Goal: Transaction & Acquisition: Download file/media

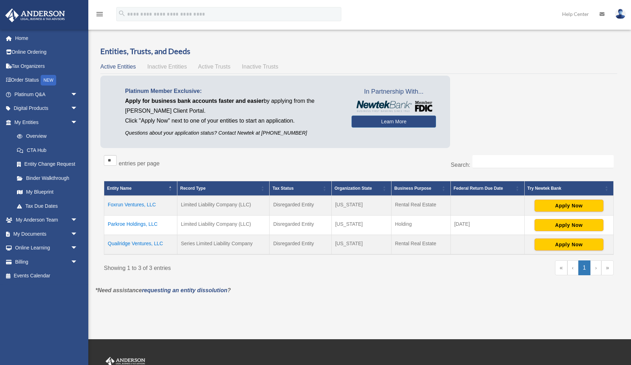
click at [125, 243] on td "Quailridge Ventures, LLC" at bounding box center [140, 245] width 73 height 20
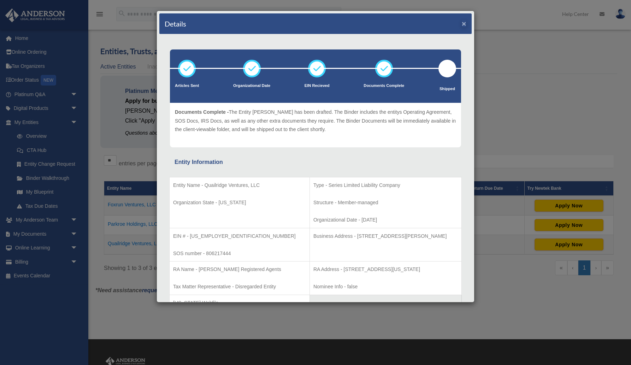
click at [465, 25] on button "×" at bounding box center [464, 23] width 5 height 7
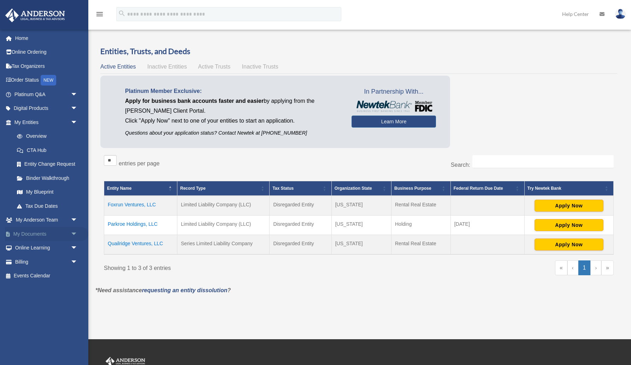
click at [39, 231] on link "My Documents arrow_drop_down" at bounding box center [46, 234] width 83 height 14
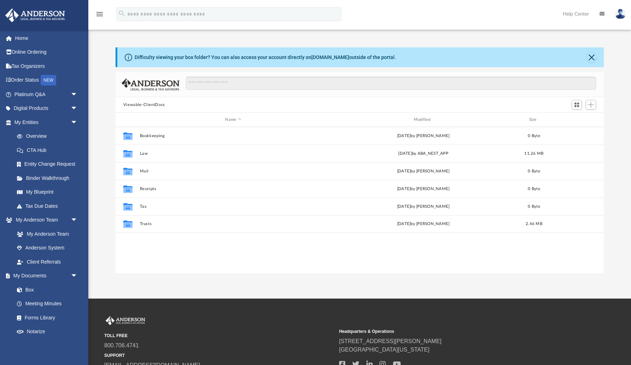
scroll to position [161, 489]
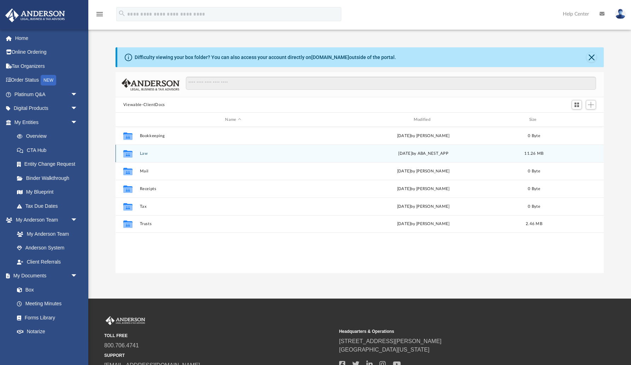
click at [142, 154] on button "Law" at bounding box center [233, 153] width 187 height 5
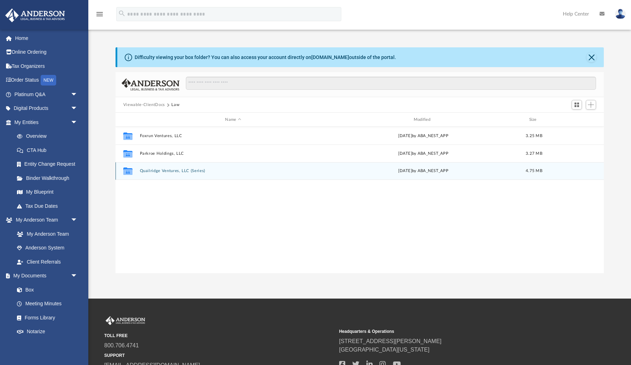
click at [169, 172] on button "Quailridge Ventures, LLC (Series)" at bounding box center [233, 171] width 187 height 5
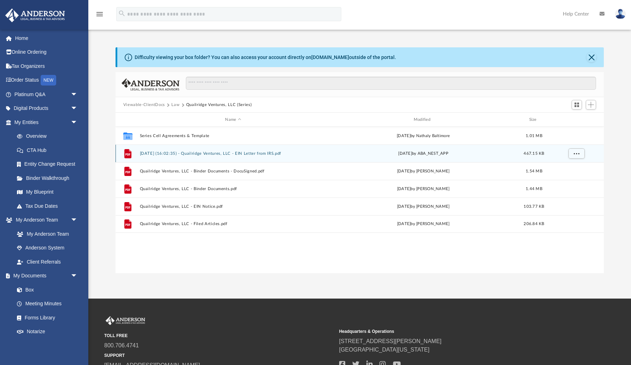
click at [209, 153] on button "2025.09.25 (16:02:35) - Quailridge Ventures, LLC - EIN Letter from IRS.pdf" at bounding box center [233, 153] width 187 height 5
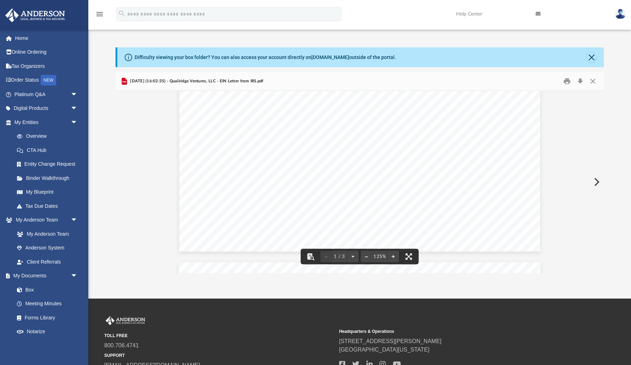
scroll to position [287, 0]
click at [581, 81] on button "Download" at bounding box center [580, 81] width 13 height 11
click at [591, 58] on button "Close" at bounding box center [592, 57] width 10 height 10
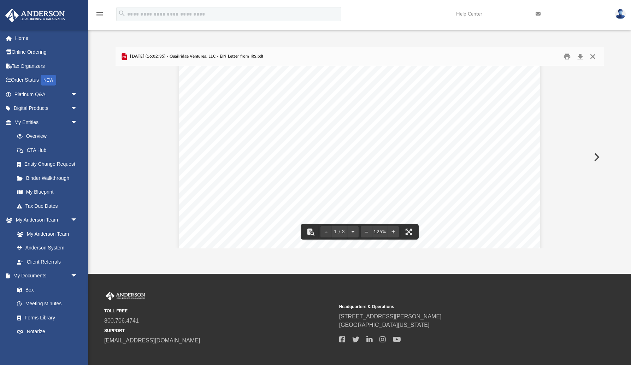
click at [594, 58] on button "Close" at bounding box center [593, 56] width 13 height 11
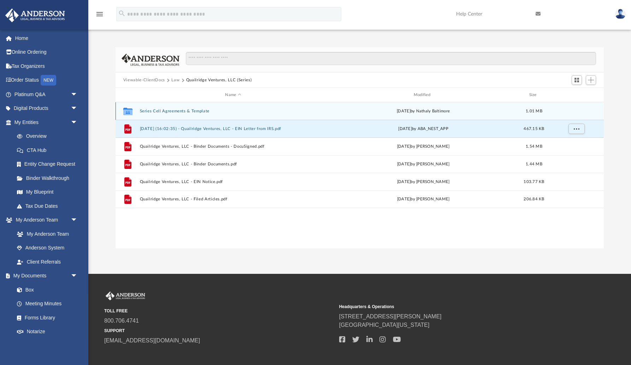
click at [181, 110] on button "Series Cell Agreements & Template" at bounding box center [233, 111] width 187 height 5
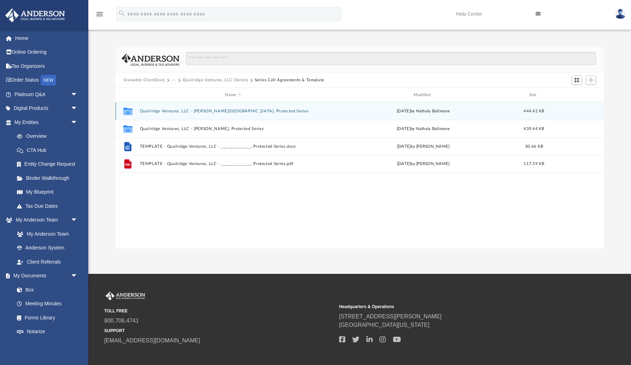
click at [218, 111] on button "Quailridge Ventures, LLC - [PERSON_NAME][GEOGRAPHIC_DATA], Protected Series" at bounding box center [233, 111] width 187 height 5
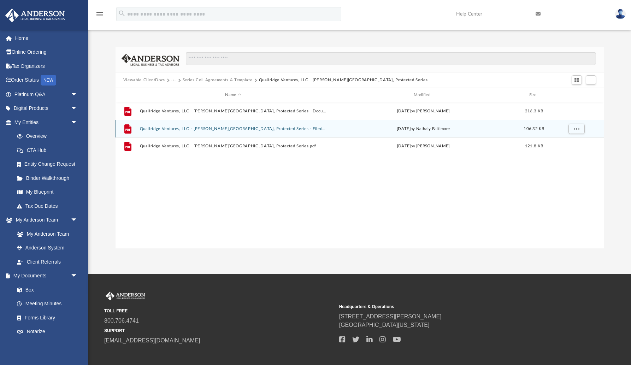
click at [270, 129] on button "Quailridge Ventures, LLC - Luckey Ranch, Protected Series - Filed Series Cell.p…" at bounding box center [233, 129] width 187 height 5
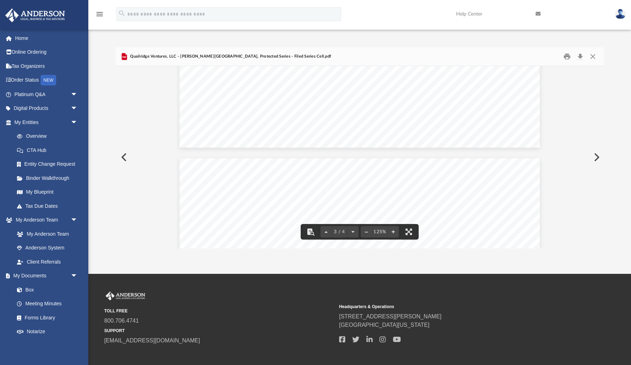
scroll to position [868, 0]
click at [581, 57] on button "Download" at bounding box center [580, 56] width 13 height 11
click at [594, 57] on button "Close" at bounding box center [593, 56] width 13 height 11
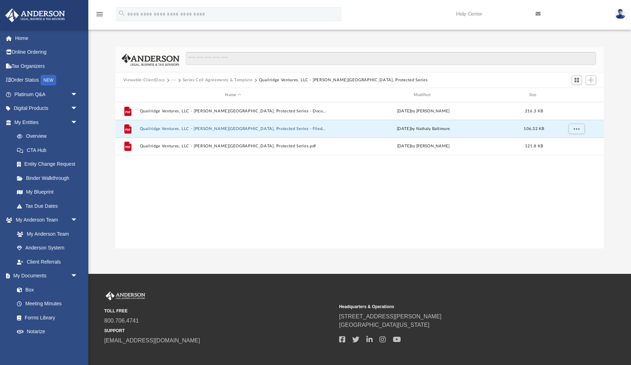
click at [236, 82] on button "Series Cell Agreements & Template" at bounding box center [218, 80] width 70 height 6
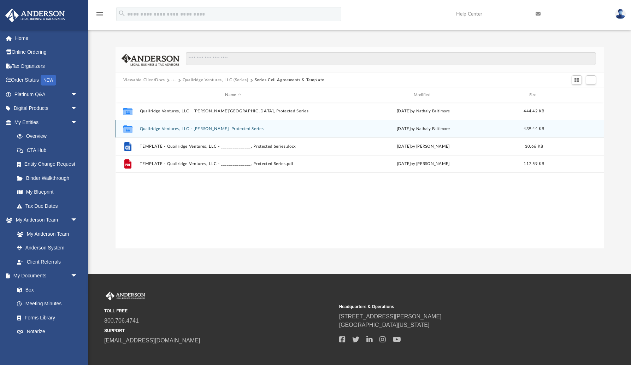
click at [207, 129] on button "Quailridge Ventures, LLC - [PERSON_NAME], Protected Series" at bounding box center [233, 129] width 187 height 5
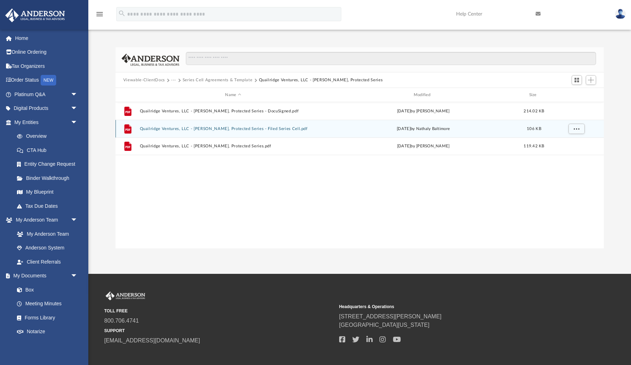
click at [207, 129] on button "Quailridge Ventures, LLC - Matlock, Protected Series - Filed Series Cell.pdf" at bounding box center [233, 129] width 187 height 5
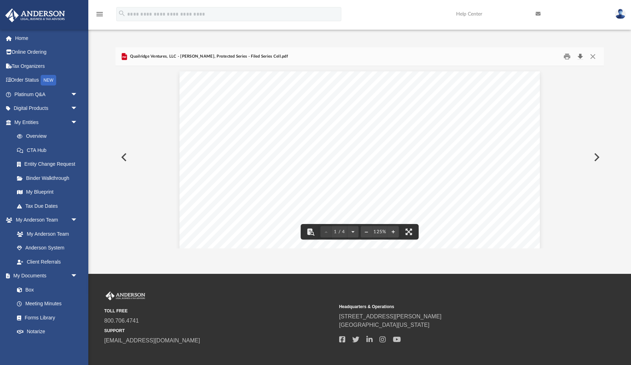
click at [580, 55] on button "Download" at bounding box center [580, 56] width 13 height 11
click at [594, 57] on button "Close" at bounding box center [593, 56] width 13 height 11
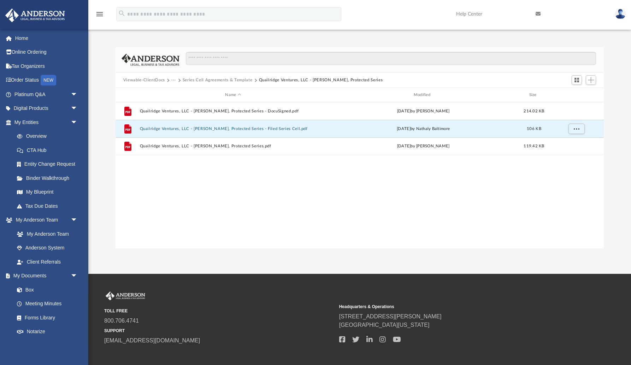
click at [203, 78] on button "Series Cell Agreements & Template" at bounding box center [218, 80] width 70 height 6
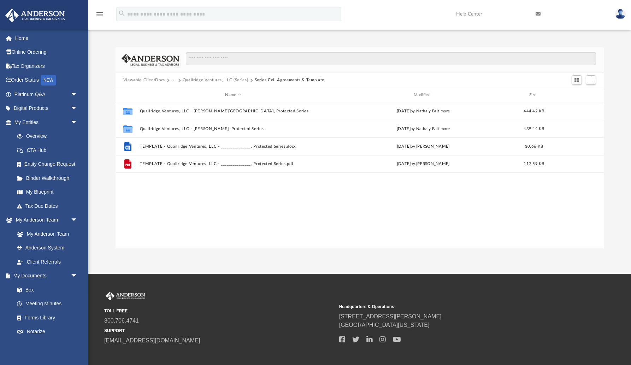
click at [215, 80] on button "Quailridge Ventures, LLC (Series)" at bounding box center [215, 80] width 65 height 6
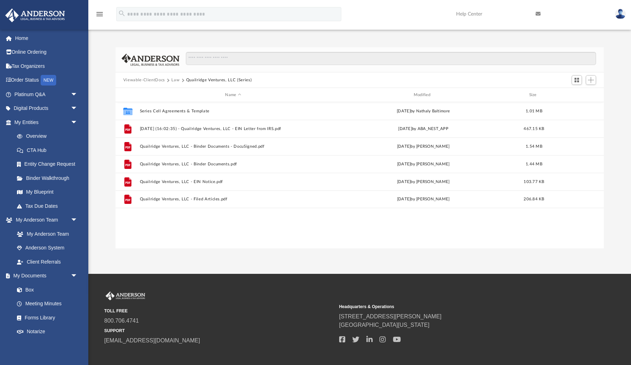
click at [178, 80] on button "Law" at bounding box center [175, 80] width 8 height 6
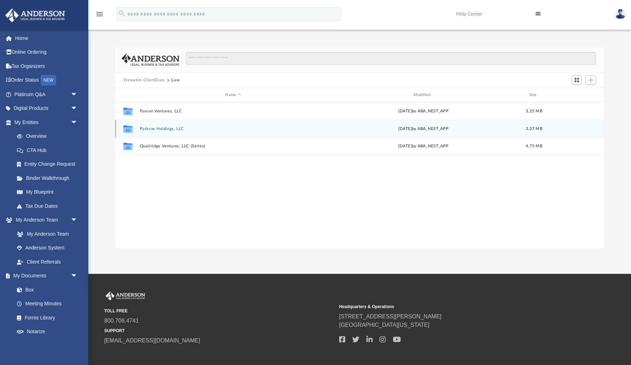
click at [175, 128] on button "Parkroe Holdings, LLC" at bounding box center [233, 129] width 187 height 5
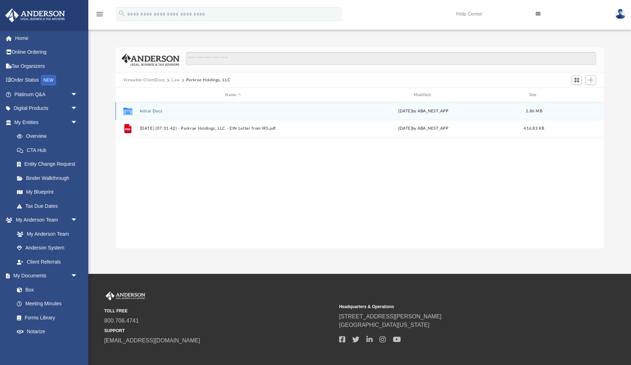
click at [154, 109] on button "Initial Docs" at bounding box center [233, 111] width 187 height 5
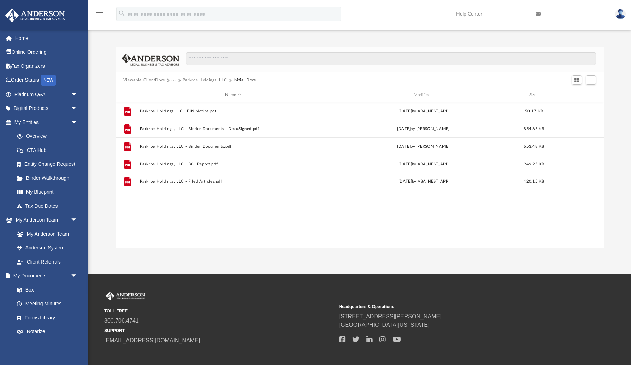
click at [203, 81] on button "Parkroe Holdings, LLC" at bounding box center [205, 80] width 45 height 6
